Goal: Task Accomplishment & Management: Manage account settings

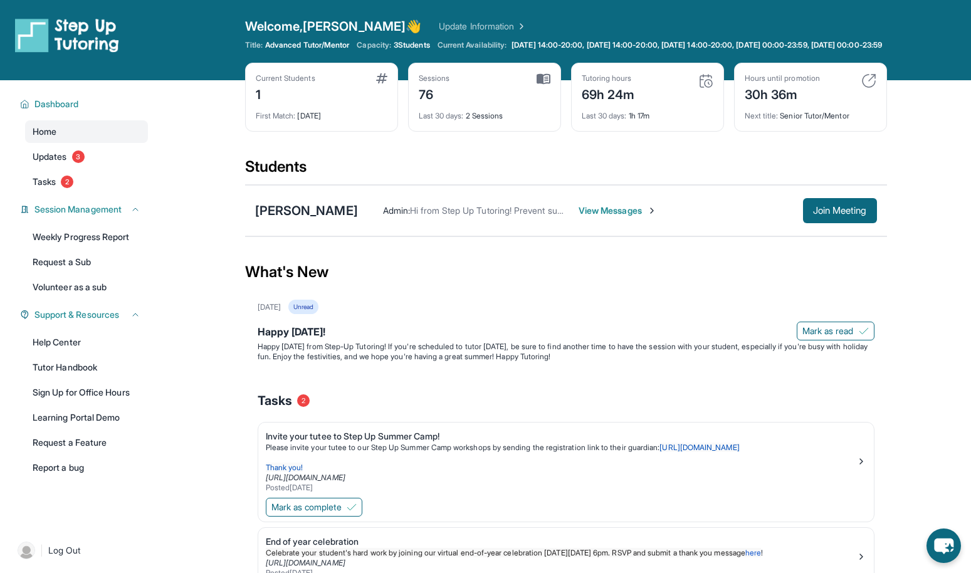
click at [588, 217] on span "View Messages" at bounding box center [618, 210] width 78 height 13
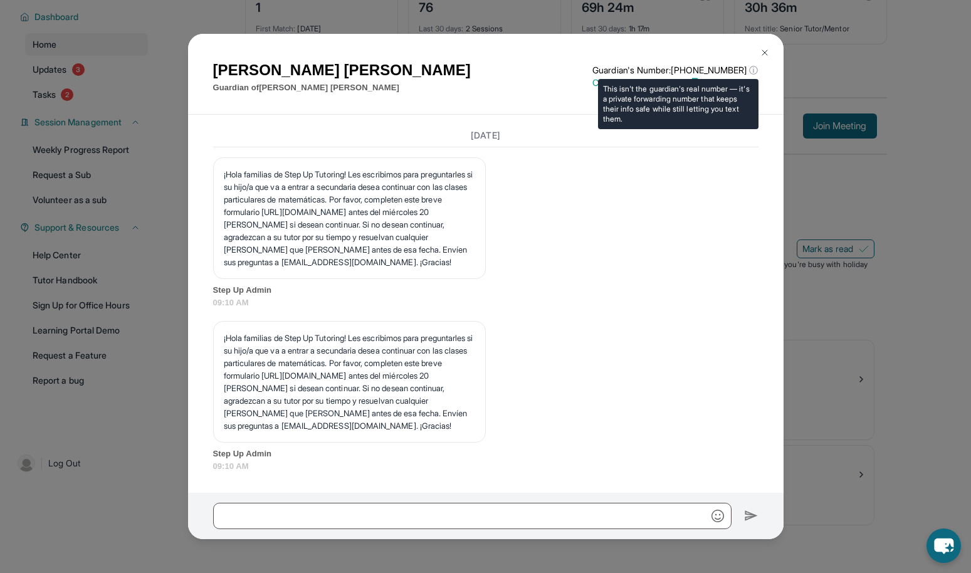
scroll to position [97, 0]
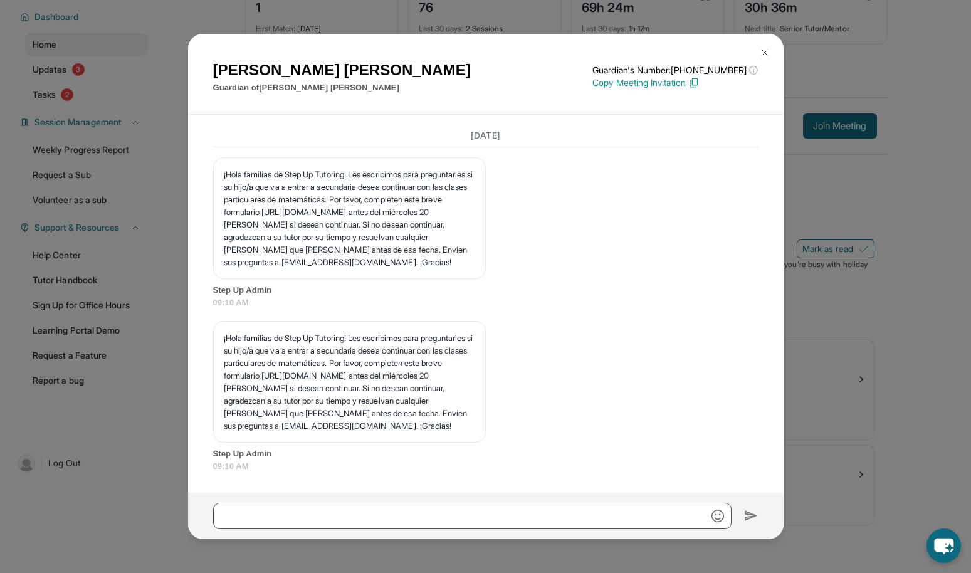
click at [768, 51] on img at bounding box center [765, 53] width 10 height 10
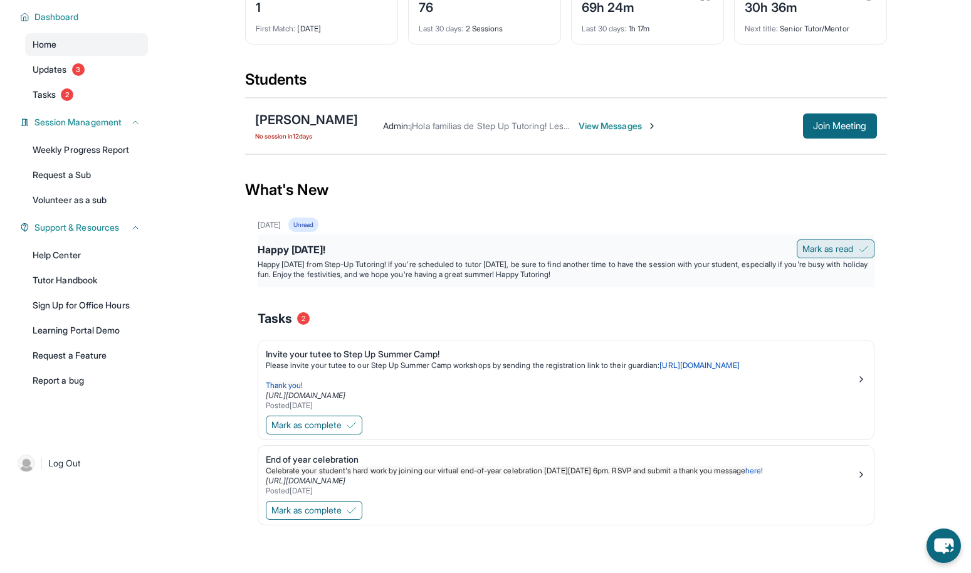
click at [830, 241] on button "Mark as read" at bounding box center [836, 249] width 78 height 19
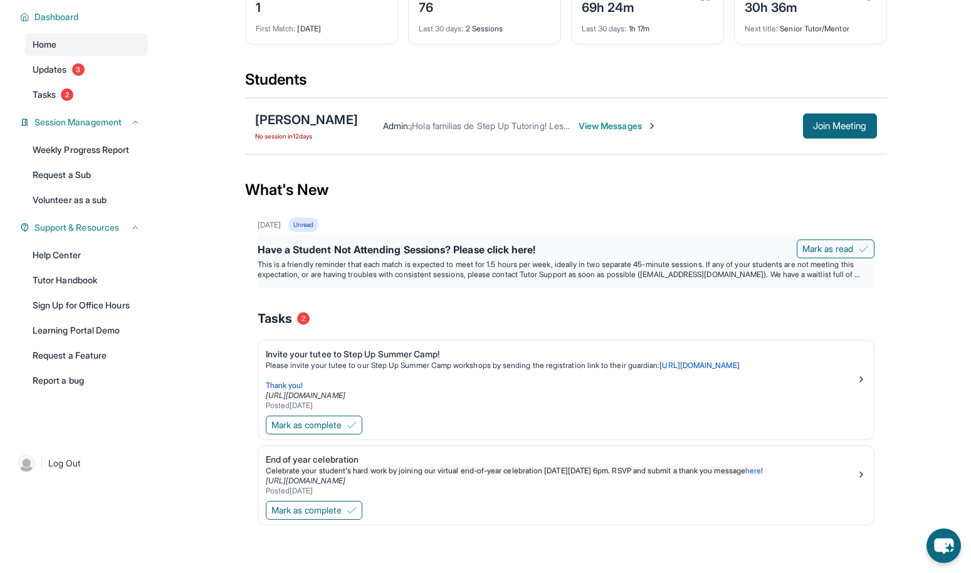
scroll to position [97, 0]
click at [332, 420] on span "Mark as complete" at bounding box center [307, 425] width 70 height 13
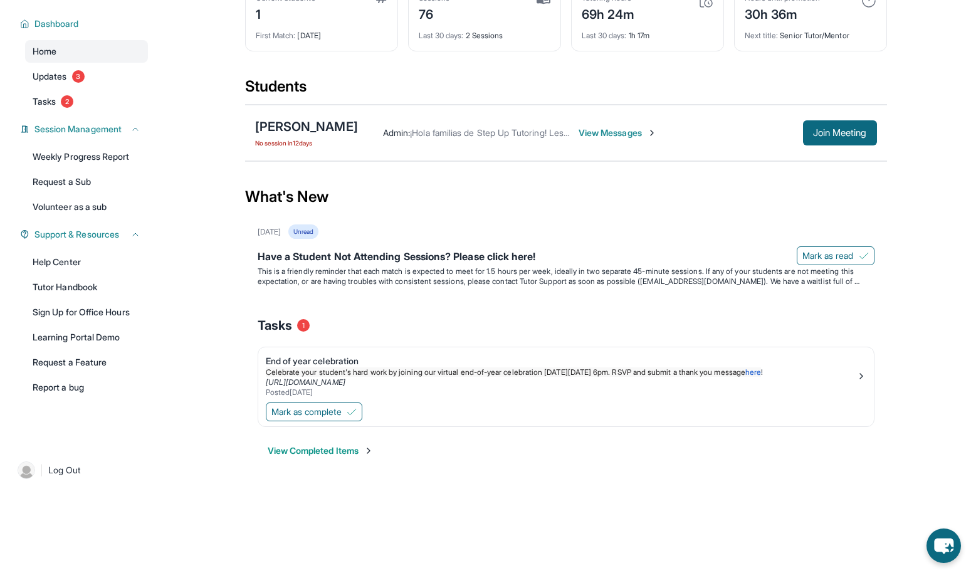
click at [328, 447] on button "View Completed Items" at bounding box center [321, 451] width 106 height 13
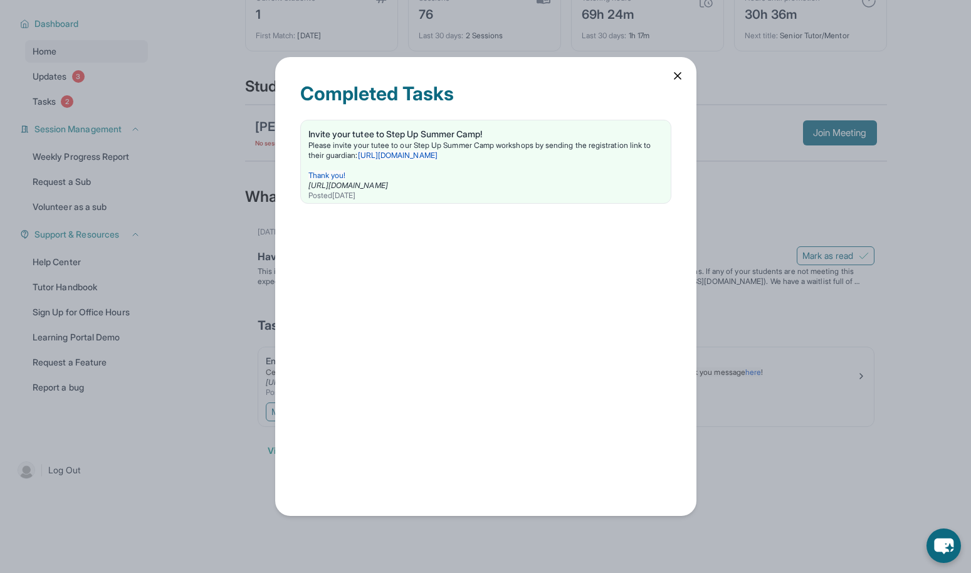
click at [678, 77] on icon at bounding box center [678, 76] width 13 height 13
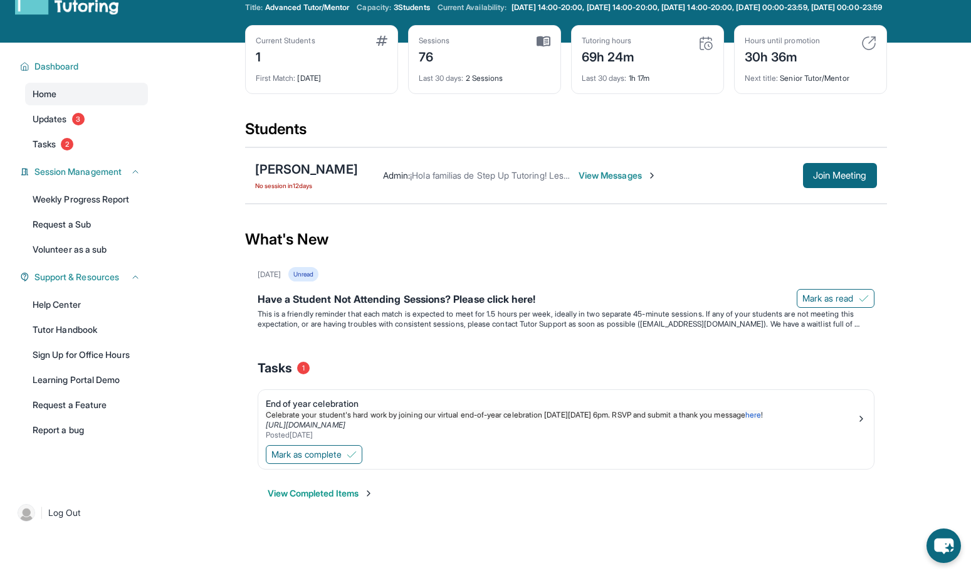
scroll to position [36, 0]
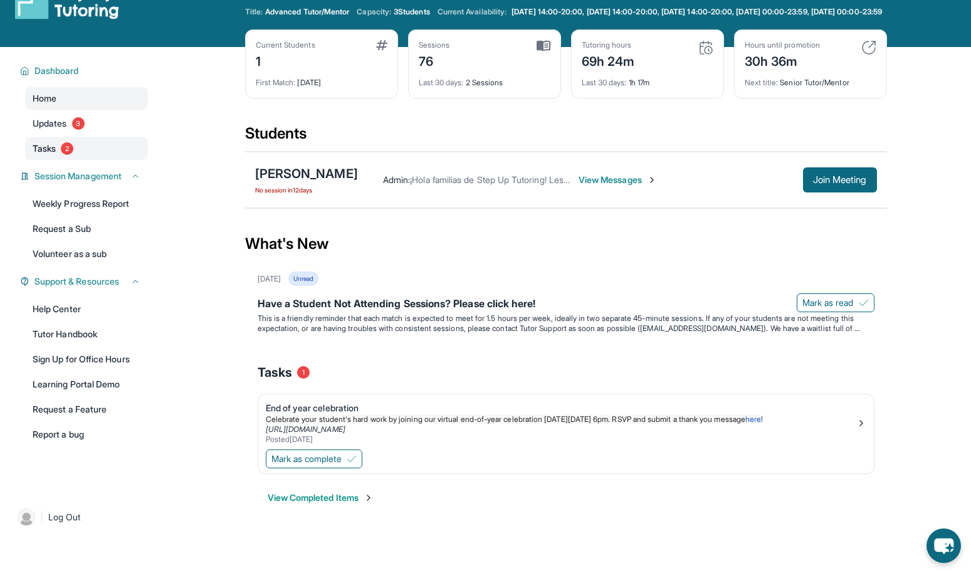
click at [56, 151] on link "Tasks 2" at bounding box center [86, 148] width 123 height 23
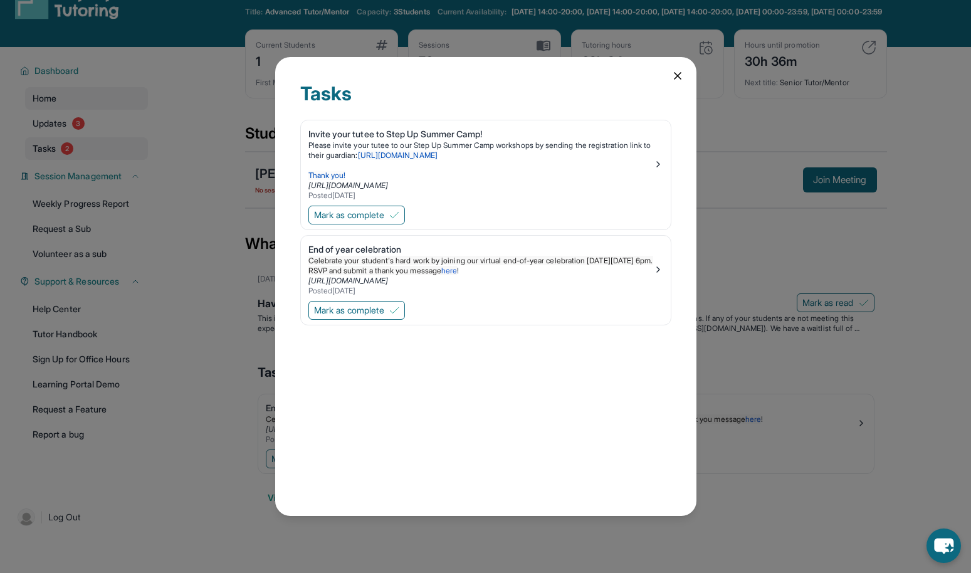
scroll to position [34, 0]
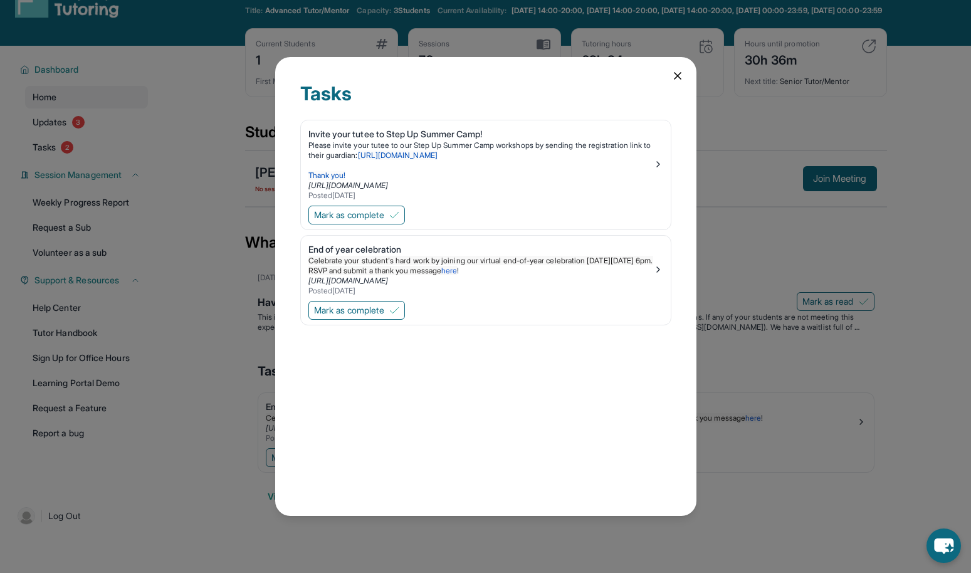
click at [682, 77] on icon at bounding box center [678, 76] width 13 height 13
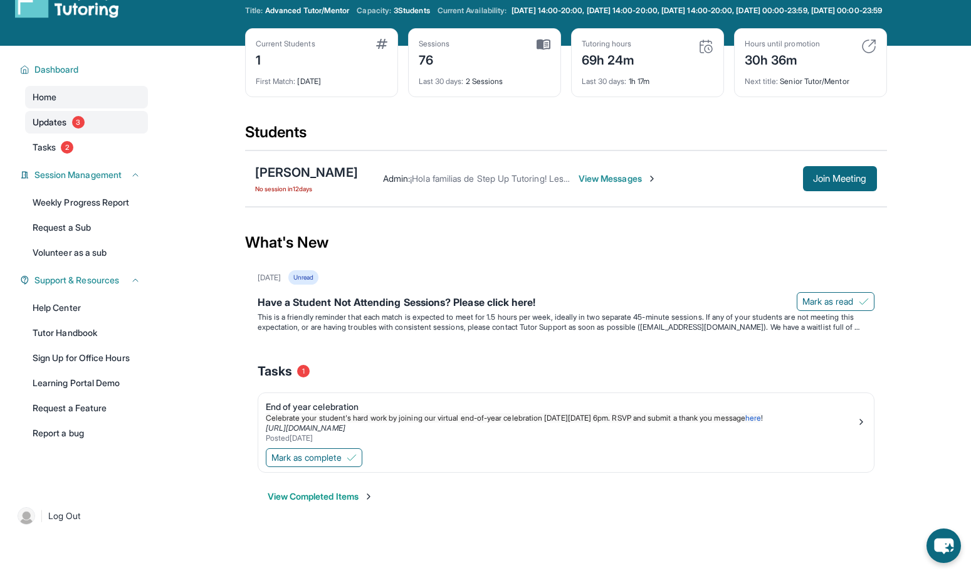
click at [69, 134] on link "Updates 3" at bounding box center [86, 122] width 123 height 23
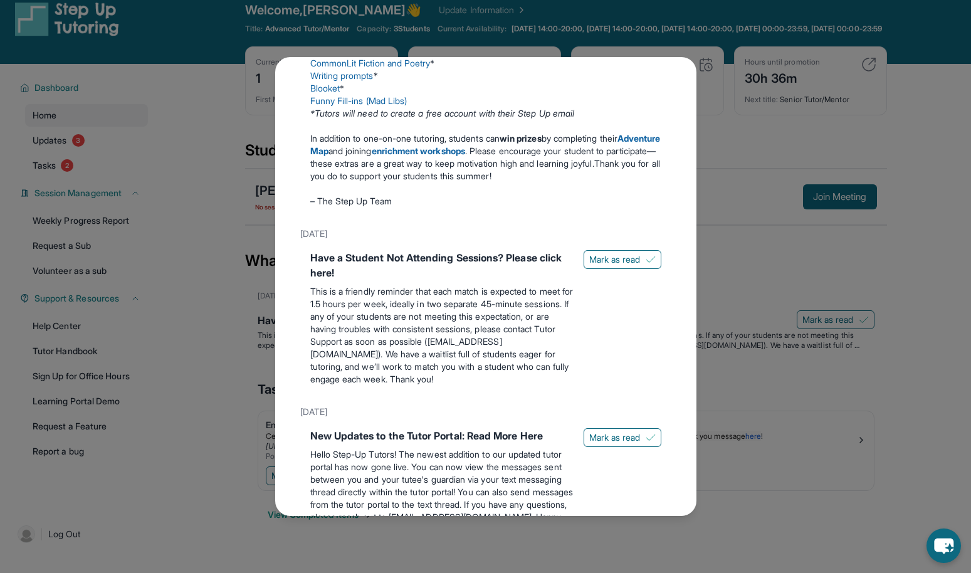
scroll to position [0, 0]
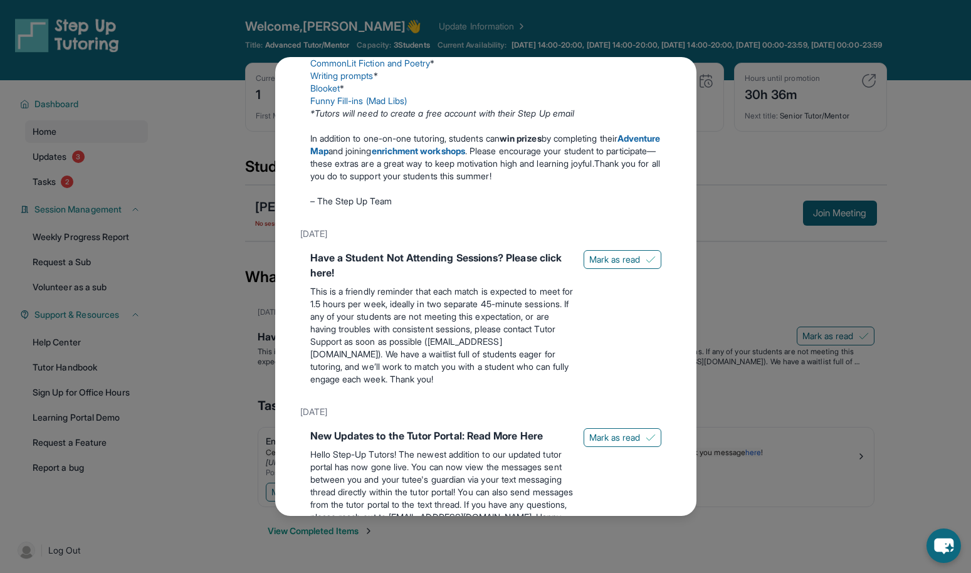
click at [735, 156] on div "Updates [DATE] Happy [DATE]! Happy [DATE] from Step-Up Tutoring! If you're sche…" at bounding box center [485, 286] width 971 height 573
